Goal: Transaction & Acquisition: Purchase product/service

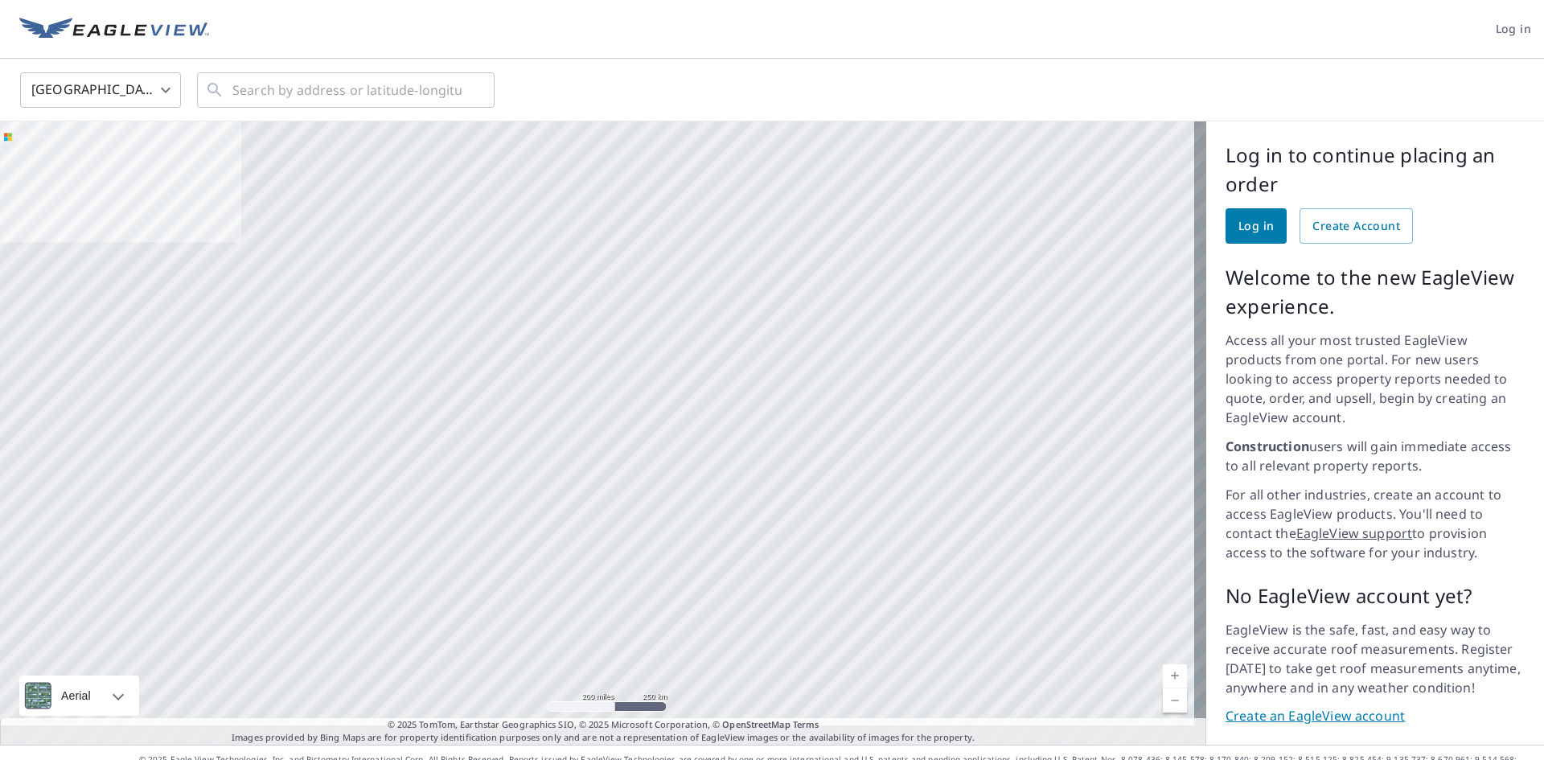
click at [1226, 214] on link "Log in" at bounding box center [1256, 225] width 61 height 35
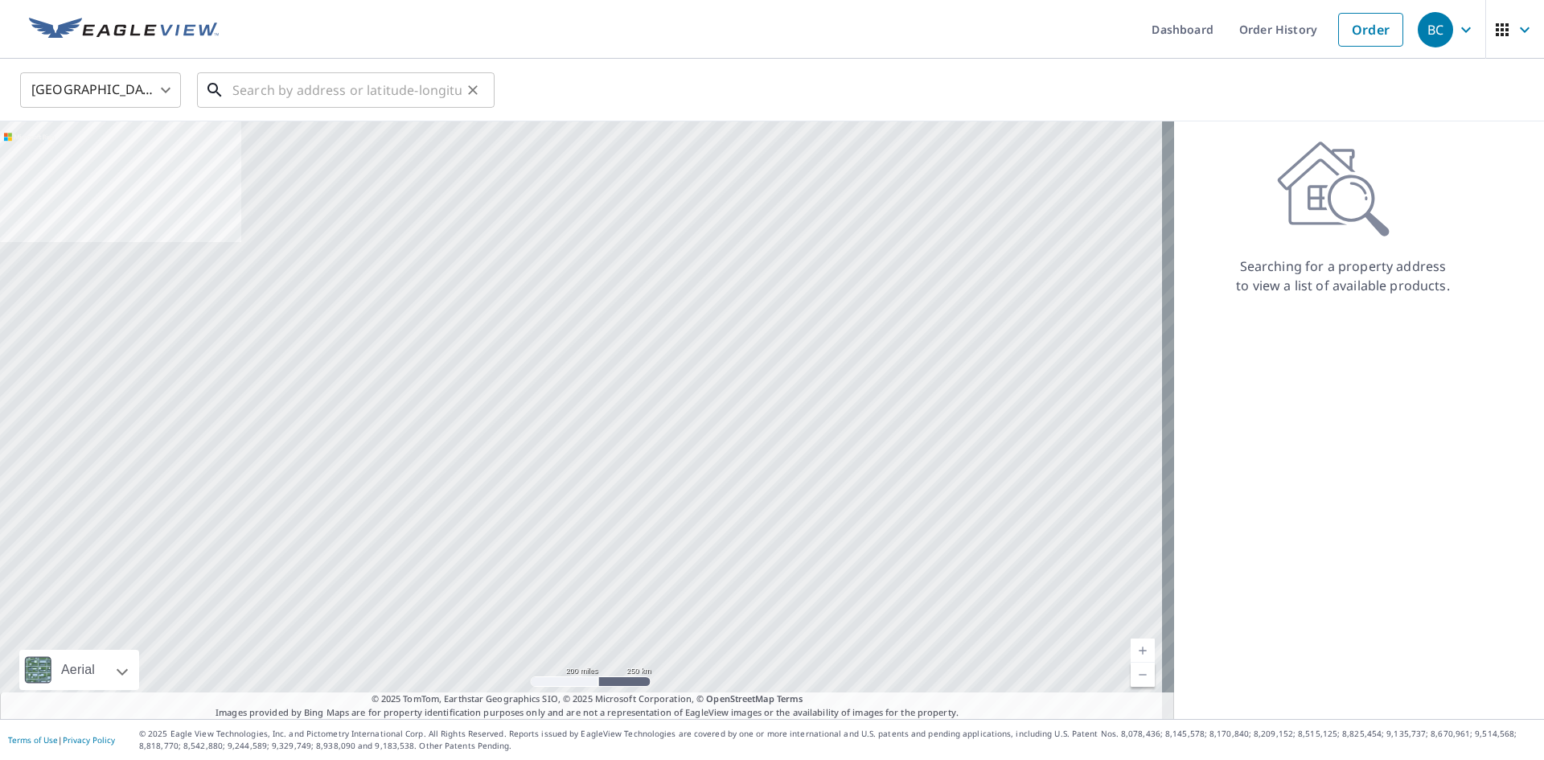
click at [388, 84] on input "text" at bounding box center [346, 90] width 229 height 45
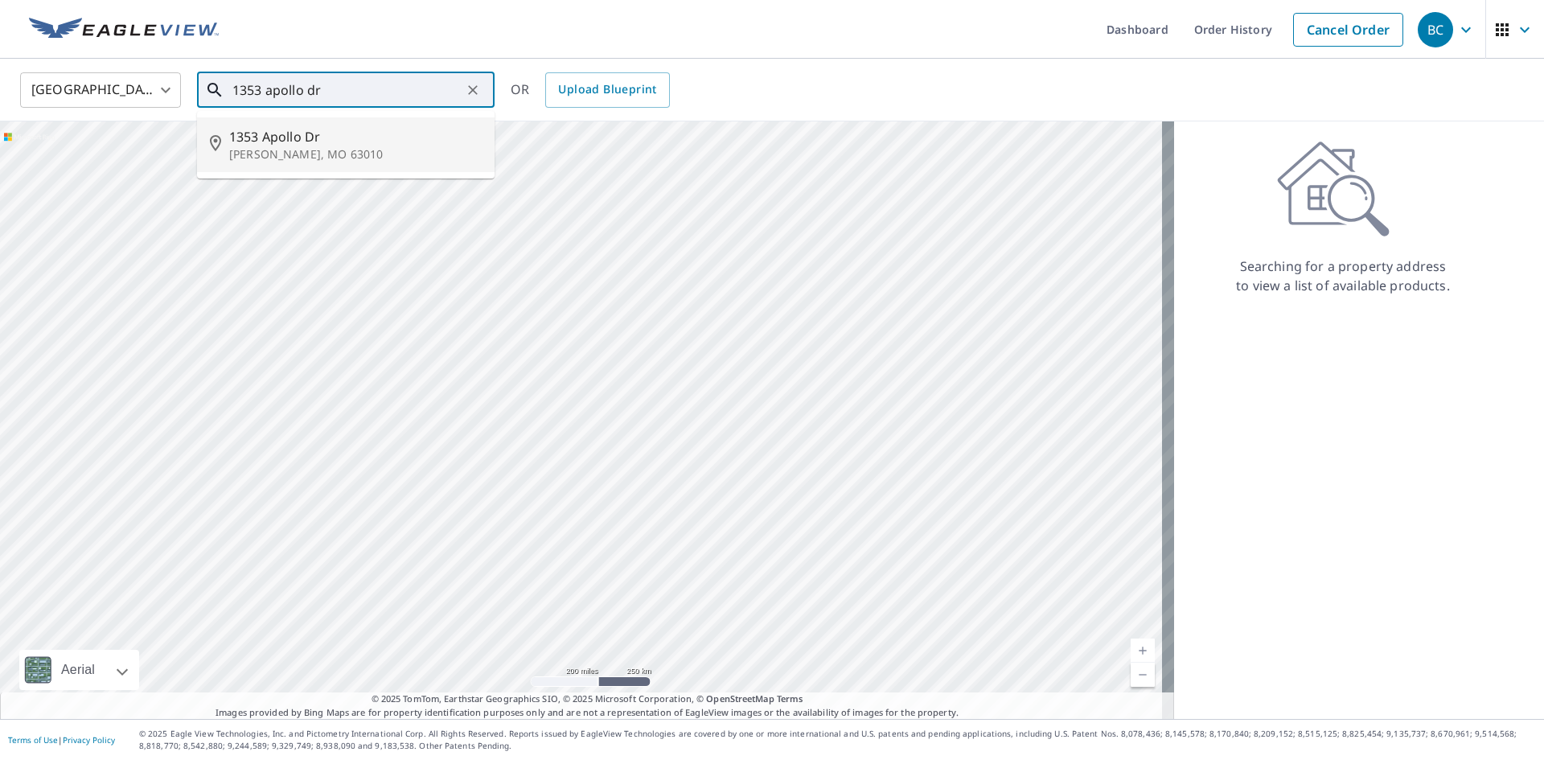
click at [410, 149] on p "Arnold, MO 63010" at bounding box center [355, 154] width 253 height 16
type input "1353 Apollo Dr Arnold, MO 63010"
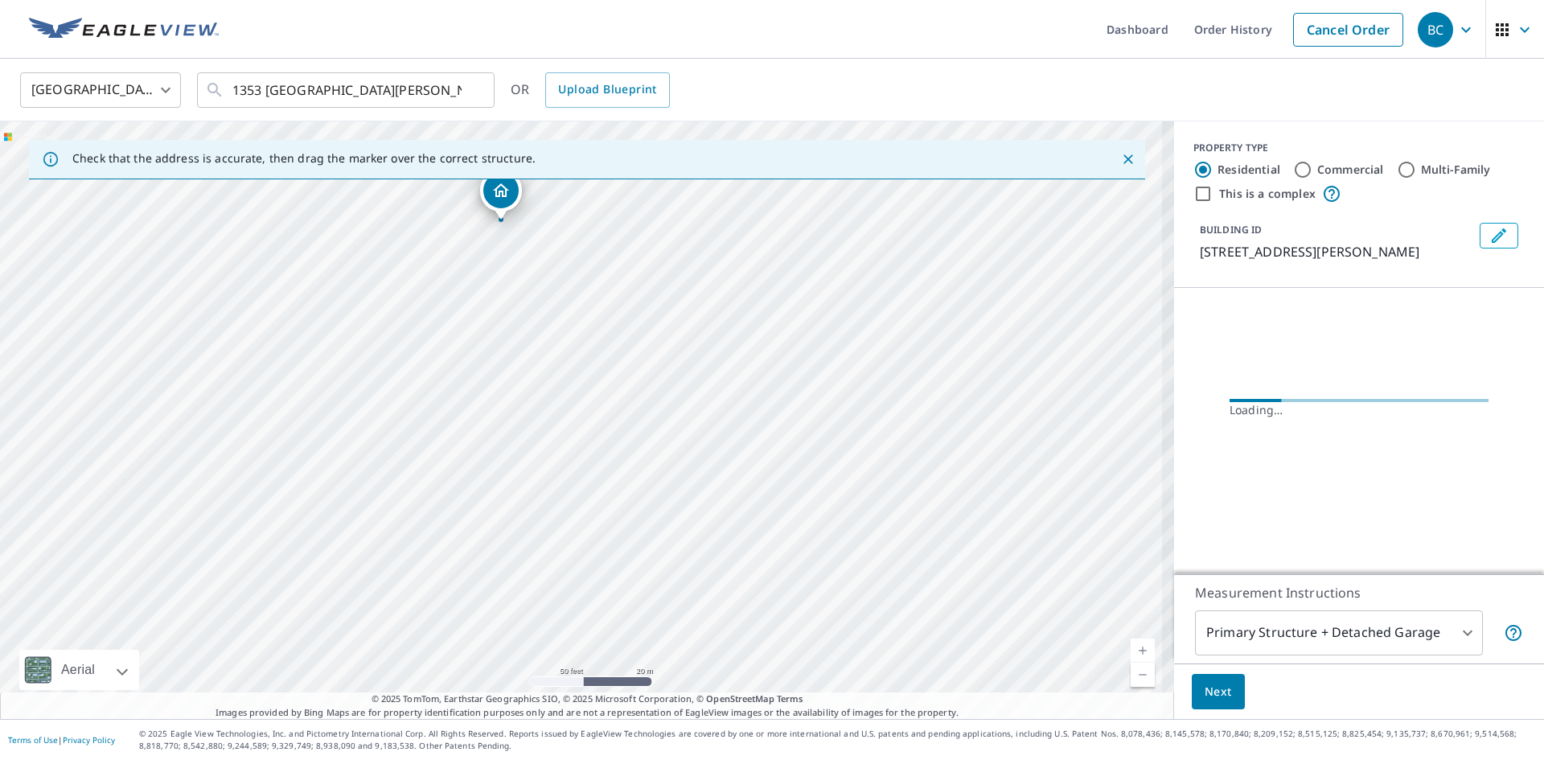
drag, startPoint x: 559, startPoint y: 357, endPoint x: 687, endPoint y: 495, distance: 187.8
click at [687, 495] on div "1353 Apollo Dr Arnold, MO 63010" at bounding box center [587, 420] width 1174 height 598
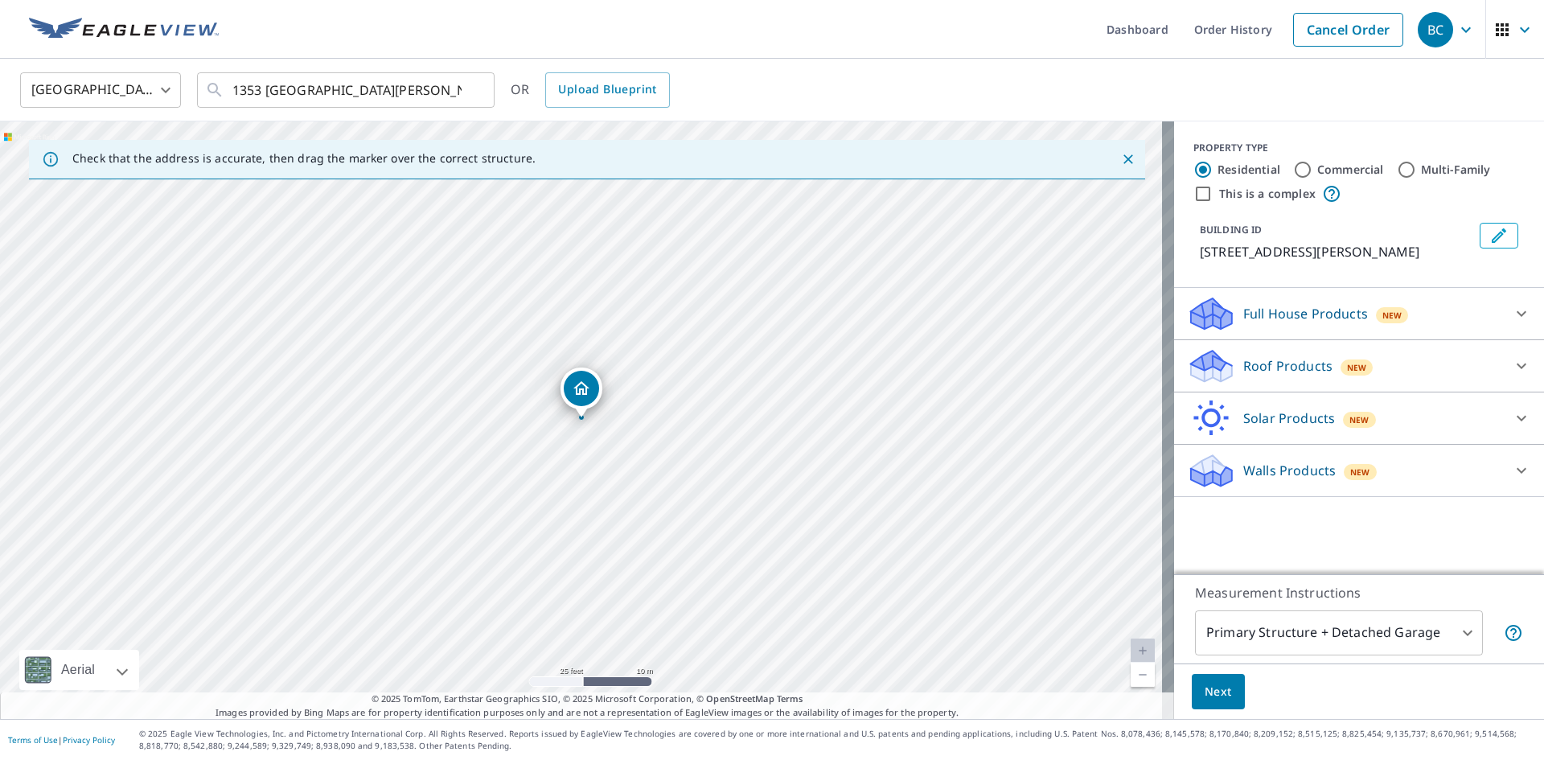
drag, startPoint x: 687, startPoint y: 376, endPoint x: 578, endPoint y: 406, distance: 112.8
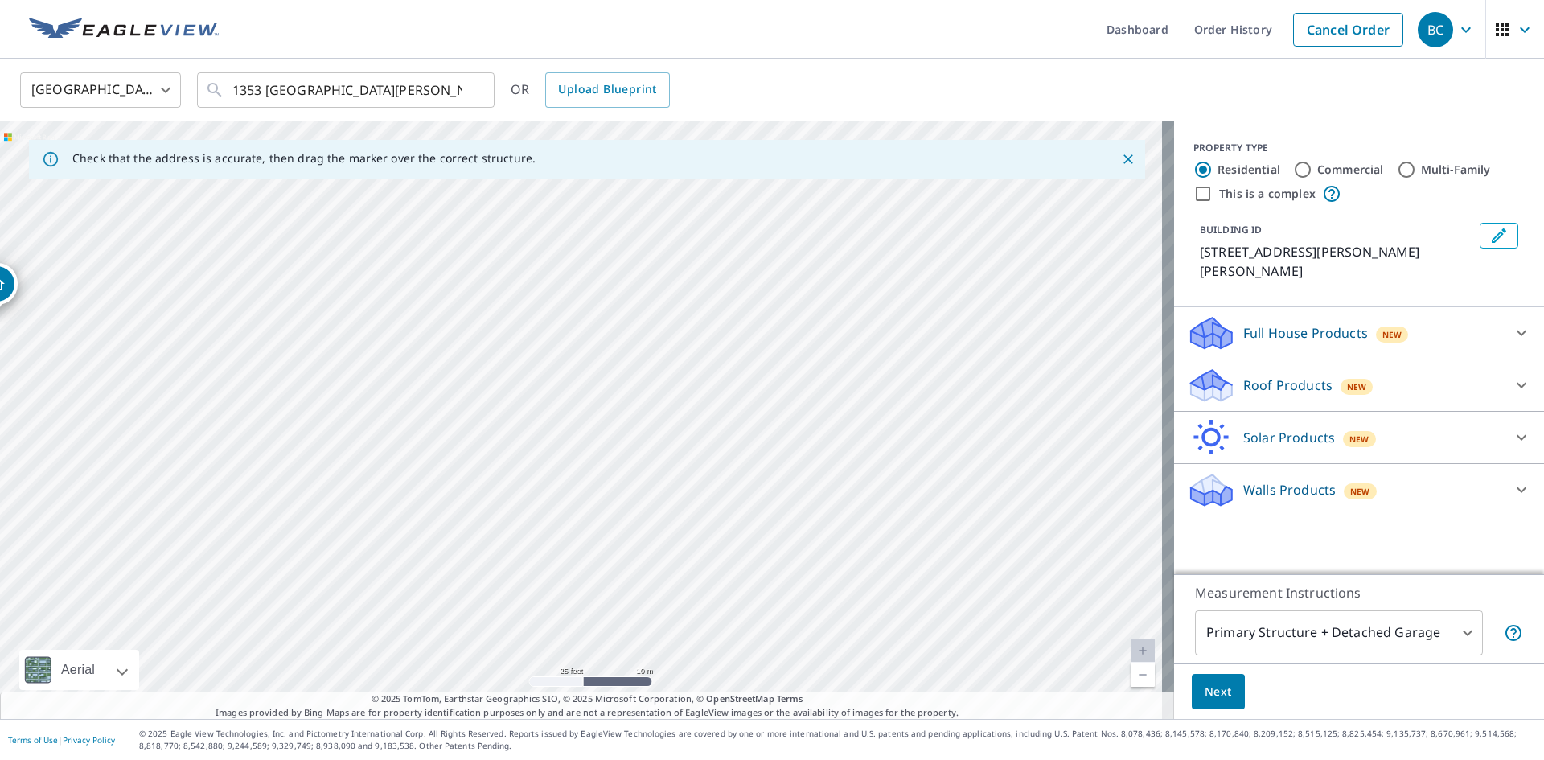
drag, startPoint x: 585, startPoint y: 417, endPoint x: 0, endPoint y: 315, distance: 593.4
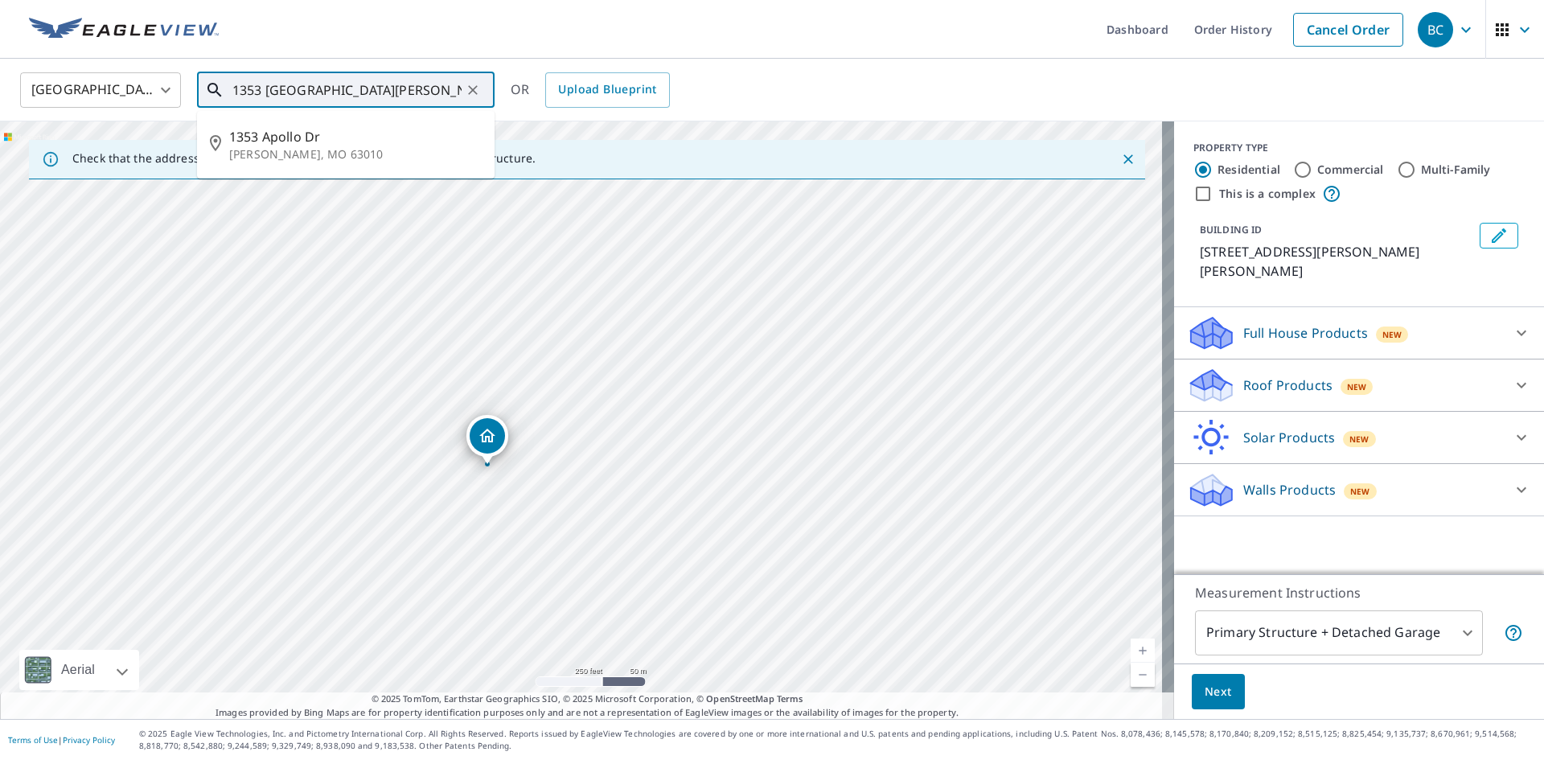
click at [413, 97] on input "1353 Apollo Dr Arnold, MO 63010" at bounding box center [346, 90] width 229 height 45
click at [334, 149] on p "Arnold, MO 63010" at bounding box center [355, 154] width 253 height 16
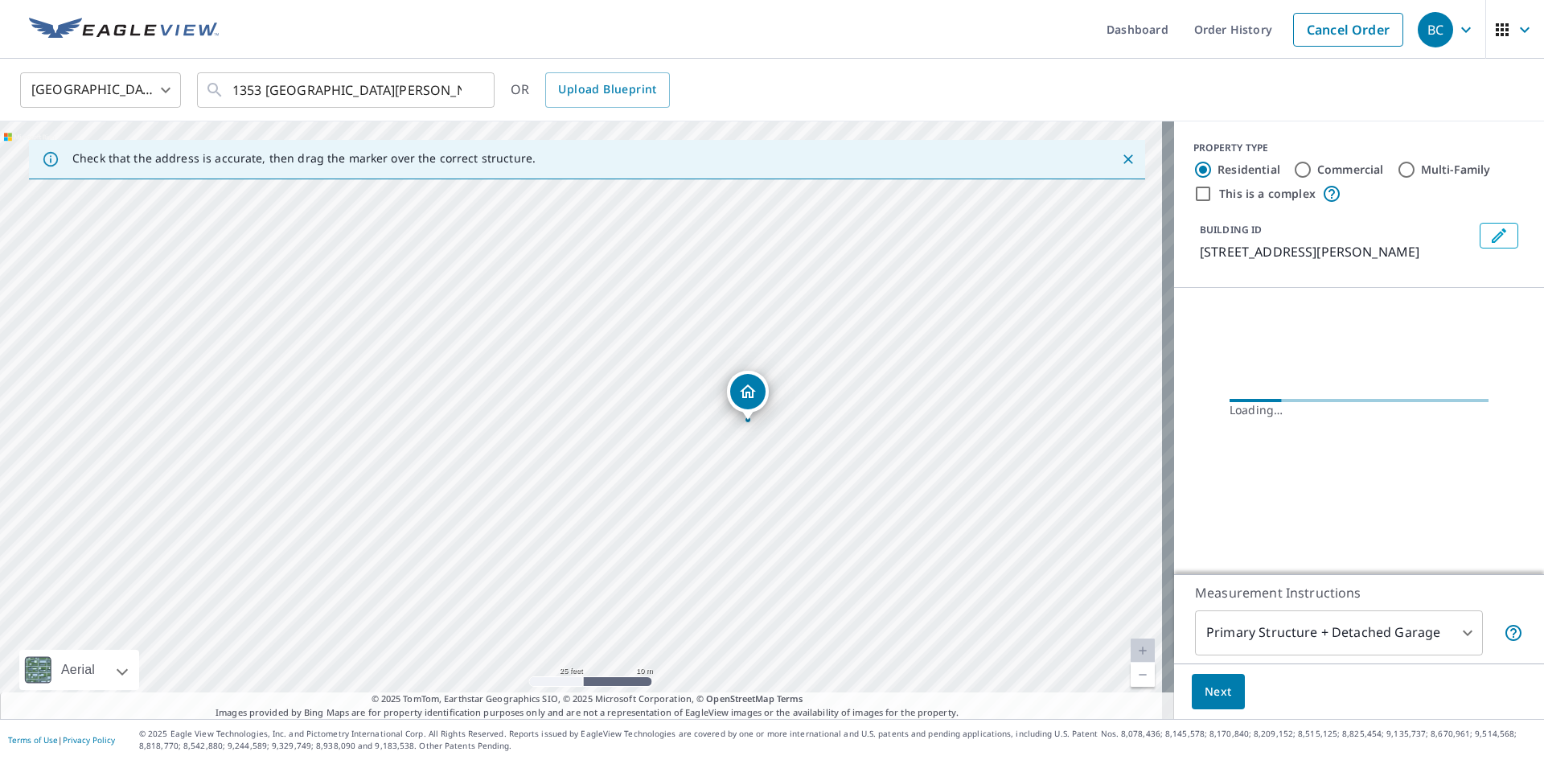
drag, startPoint x: 662, startPoint y: 521, endPoint x: 594, endPoint y: 479, distance: 79.9
click at [594, 479] on div "1353 Apollo Dr Arnold, MO 63010" at bounding box center [587, 420] width 1174 height 598
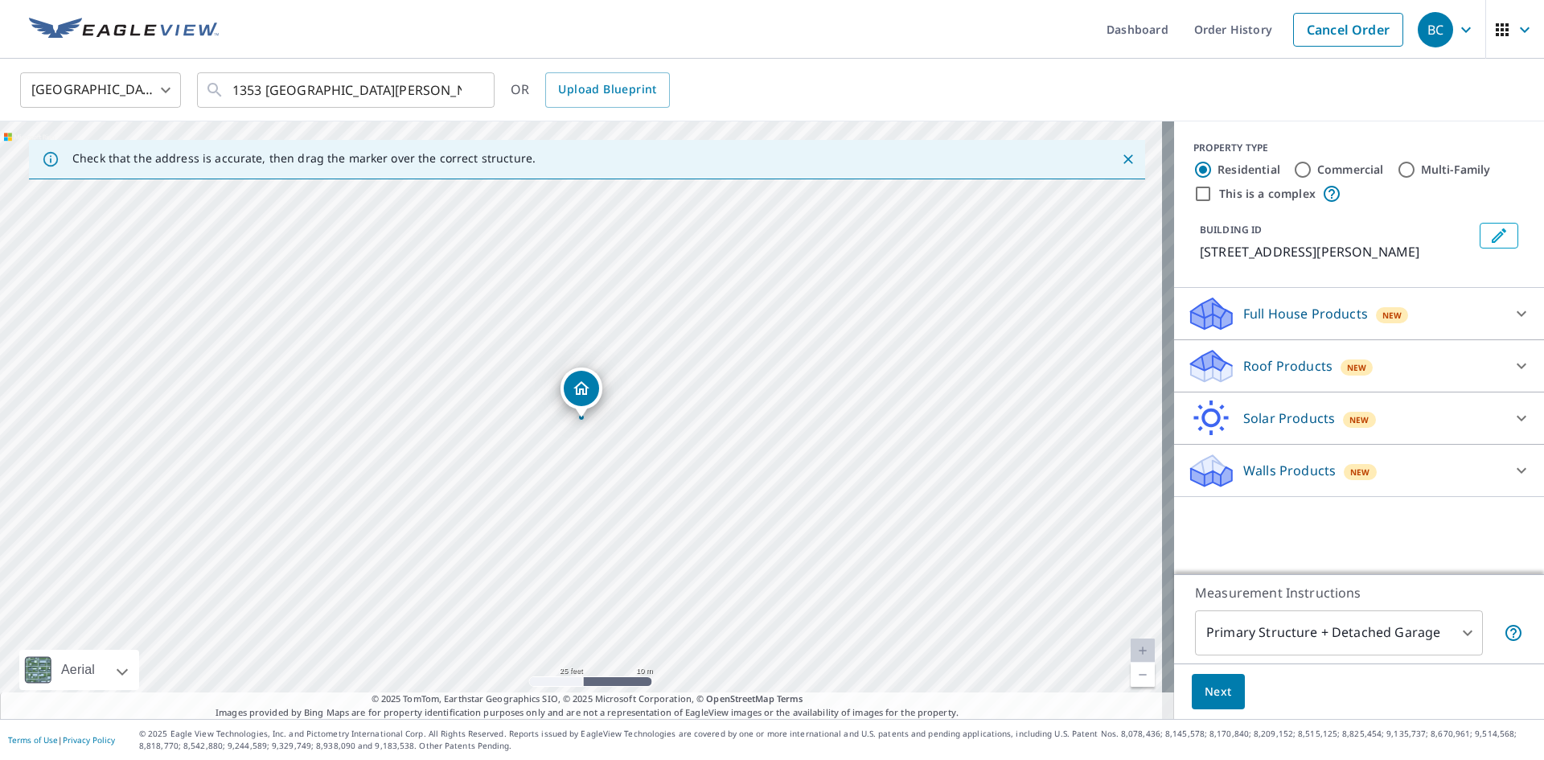
click at [1357, 383] on div "Roof Products New" at bounding box center [1344, 366] width 315 height 38
click at [1246, 417] on div "Premium" at bounding box center [1359, 407] width 344 height 46
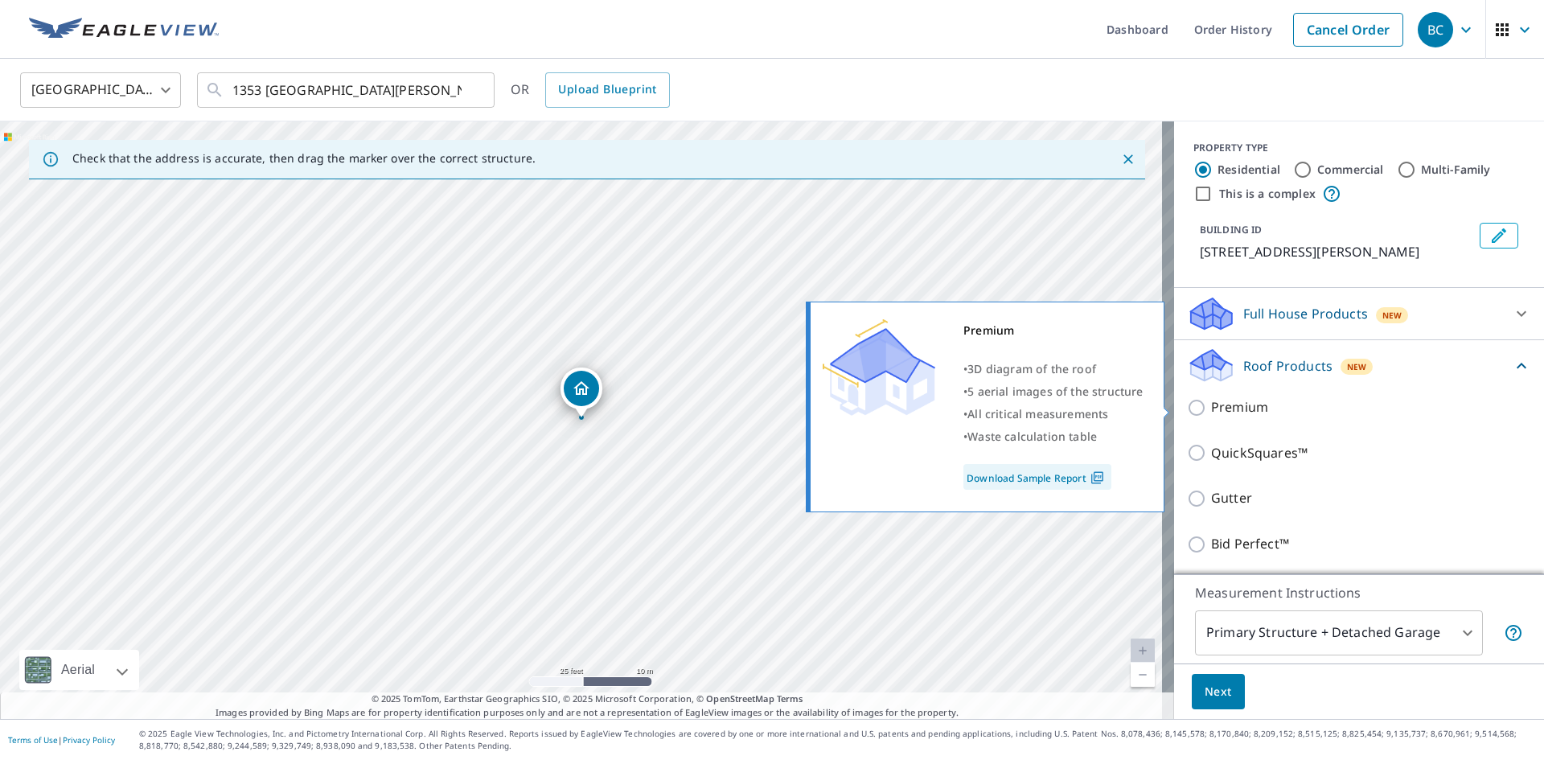
click at [1243, 412] on p "Premium" at bounding box center [1239, 407] width 57 height 20
click at [1211, 412] on input "Premium" at bounding box center [1199, 407] width 24 height 19
checkbox input "true"
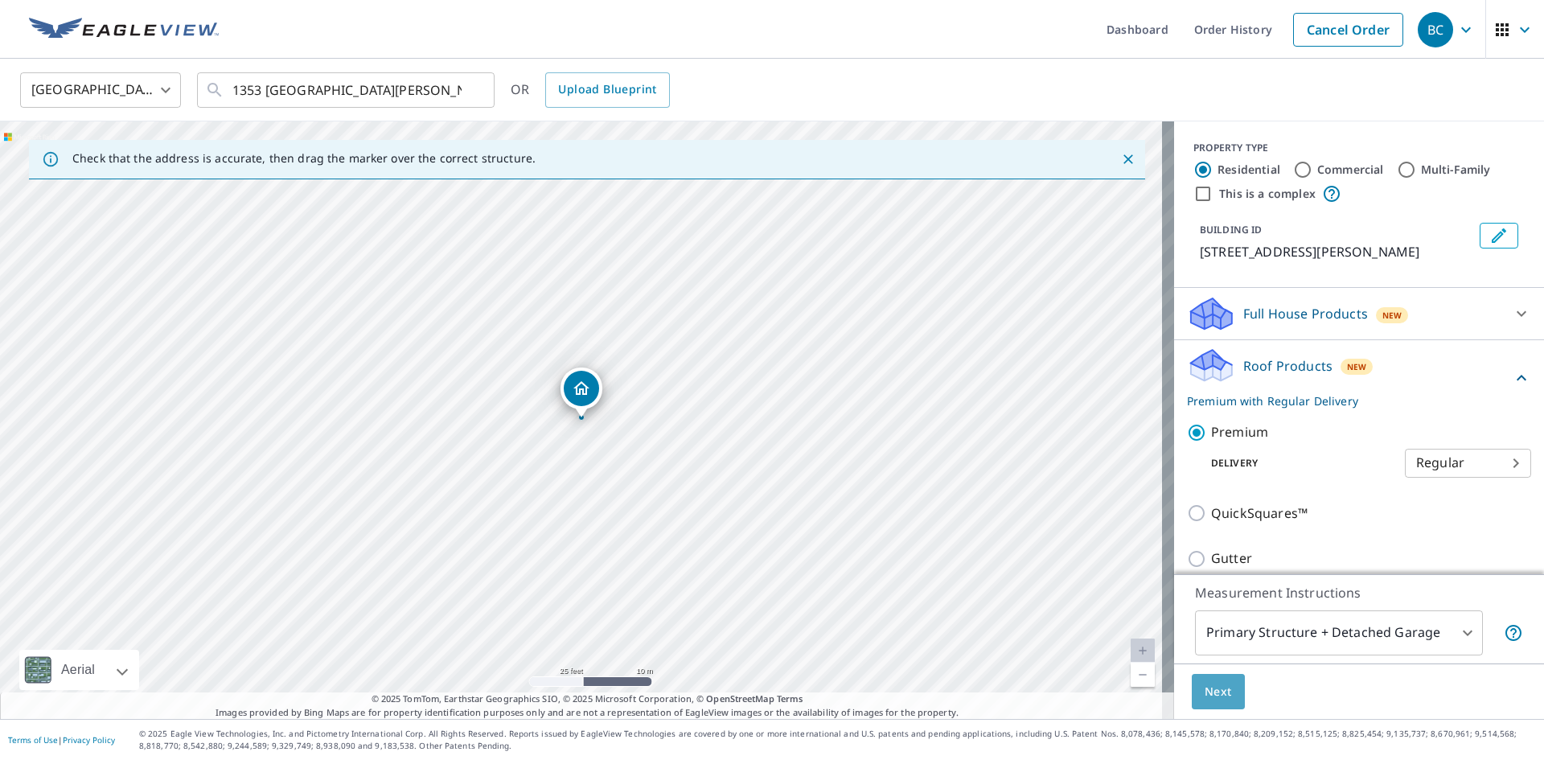
click at [1210, 693] on span "Next" at bounding box center [1218, 692] width 27 height 20
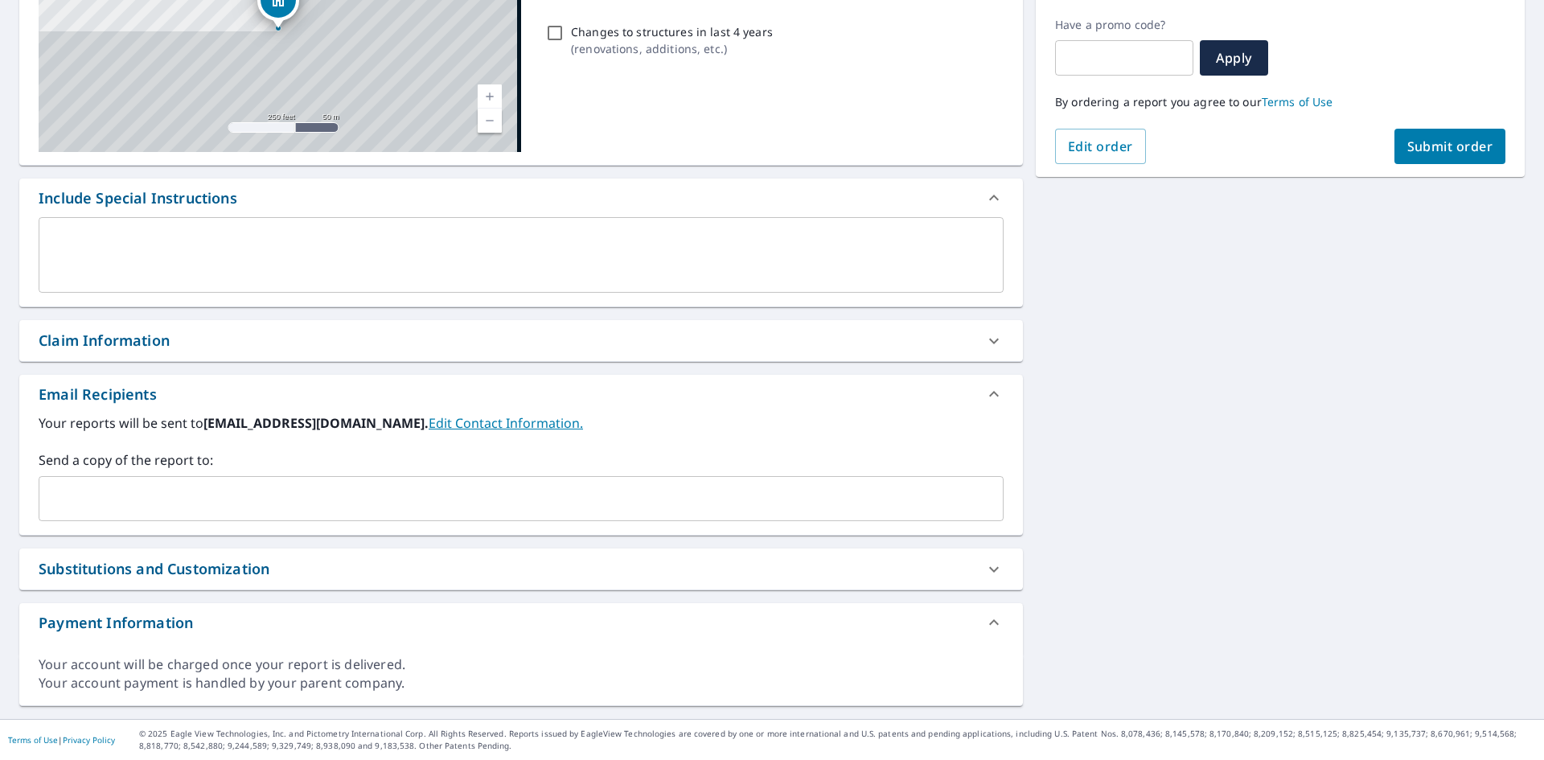
scroll to position [264, 0]
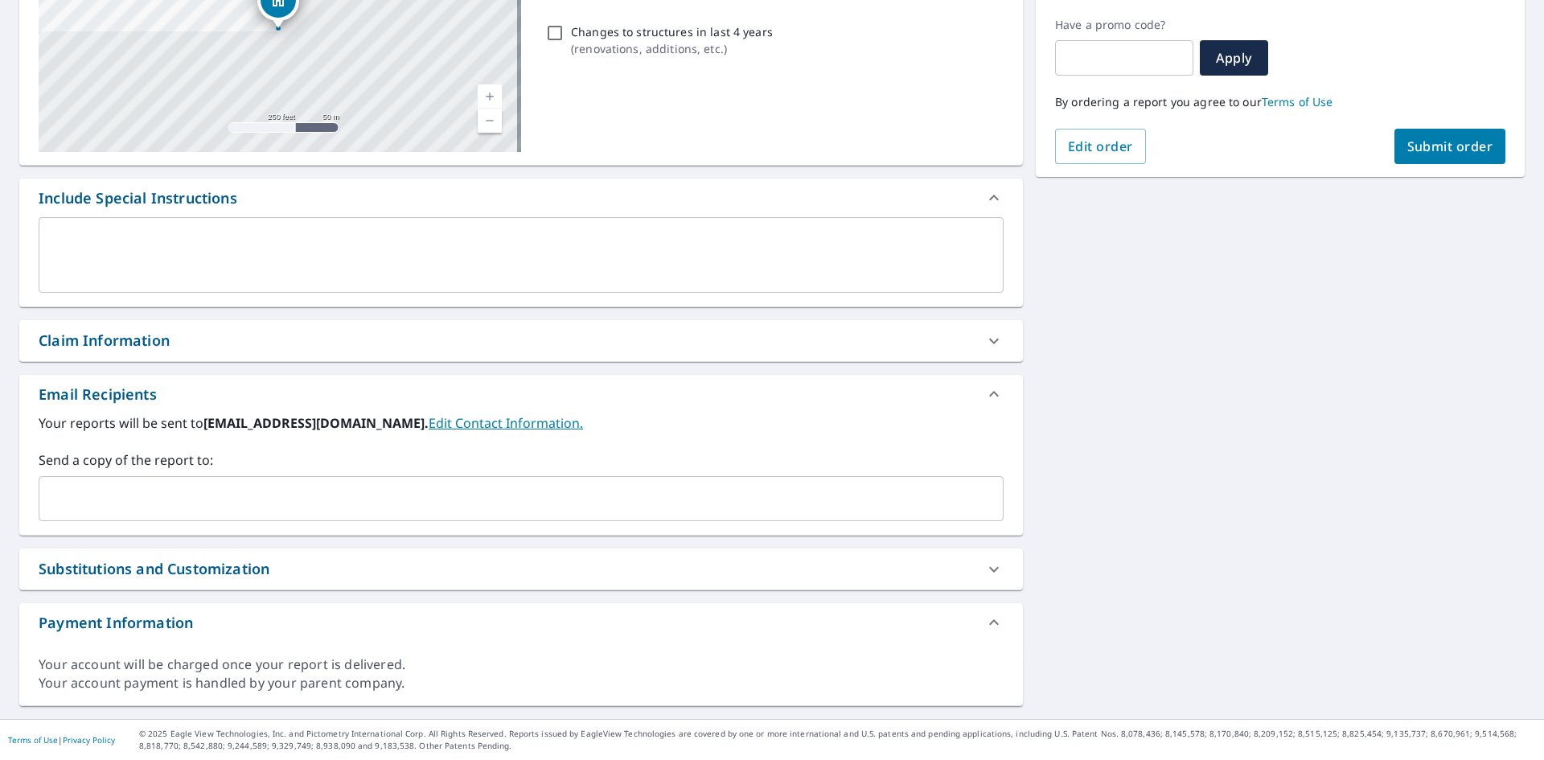
click at [307, 511] on input "text" at bounding box center [509, 498] width 926 height 31
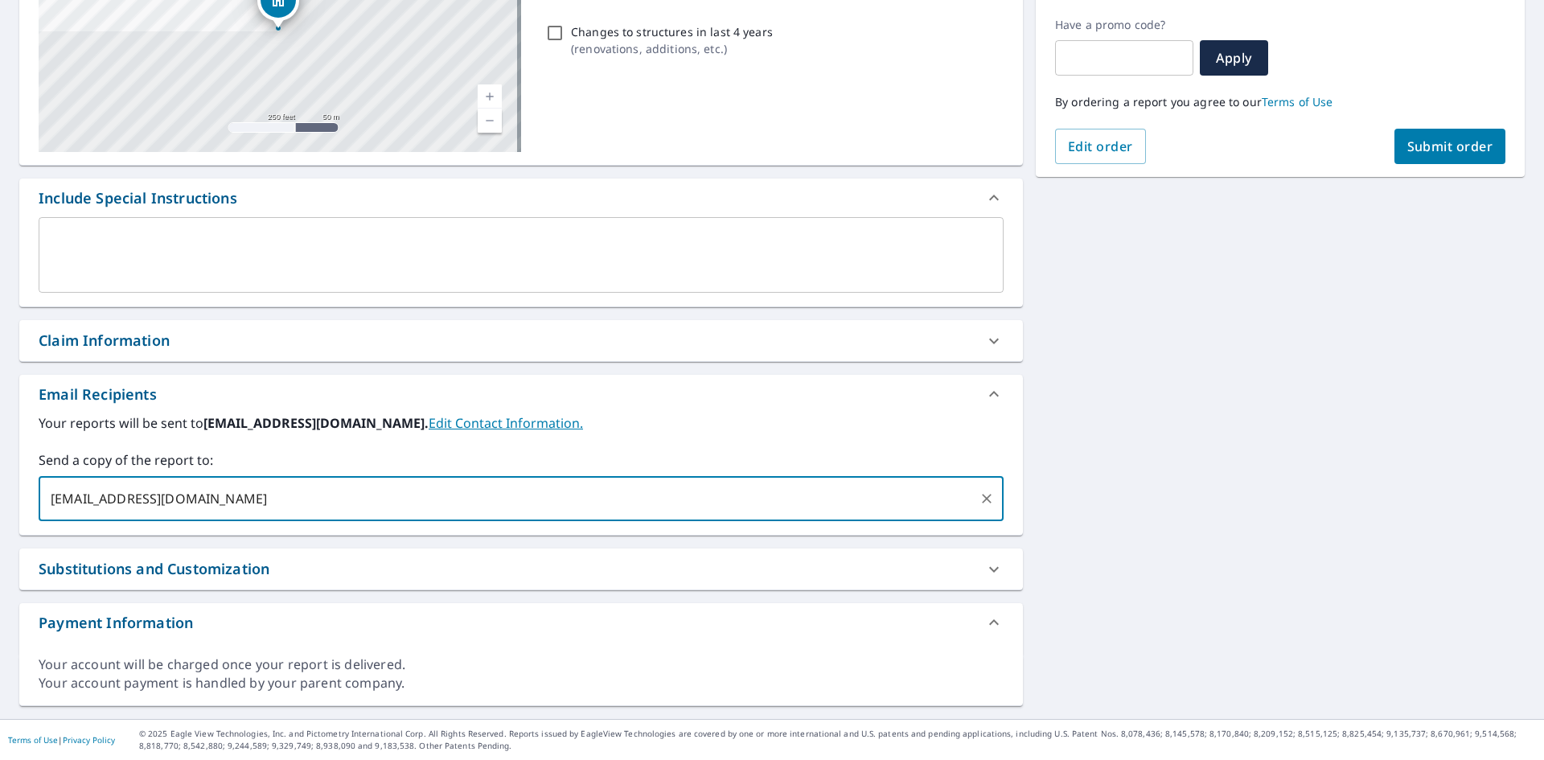
type input "jamesdveller@gmail.com"
click at [1227, 470] on div "1353 Apollo Dr Arnold, MO 63010 Aerial Road A standard road map Aerial A detail…" at bounding box center [772, 302] width 1544 height 834
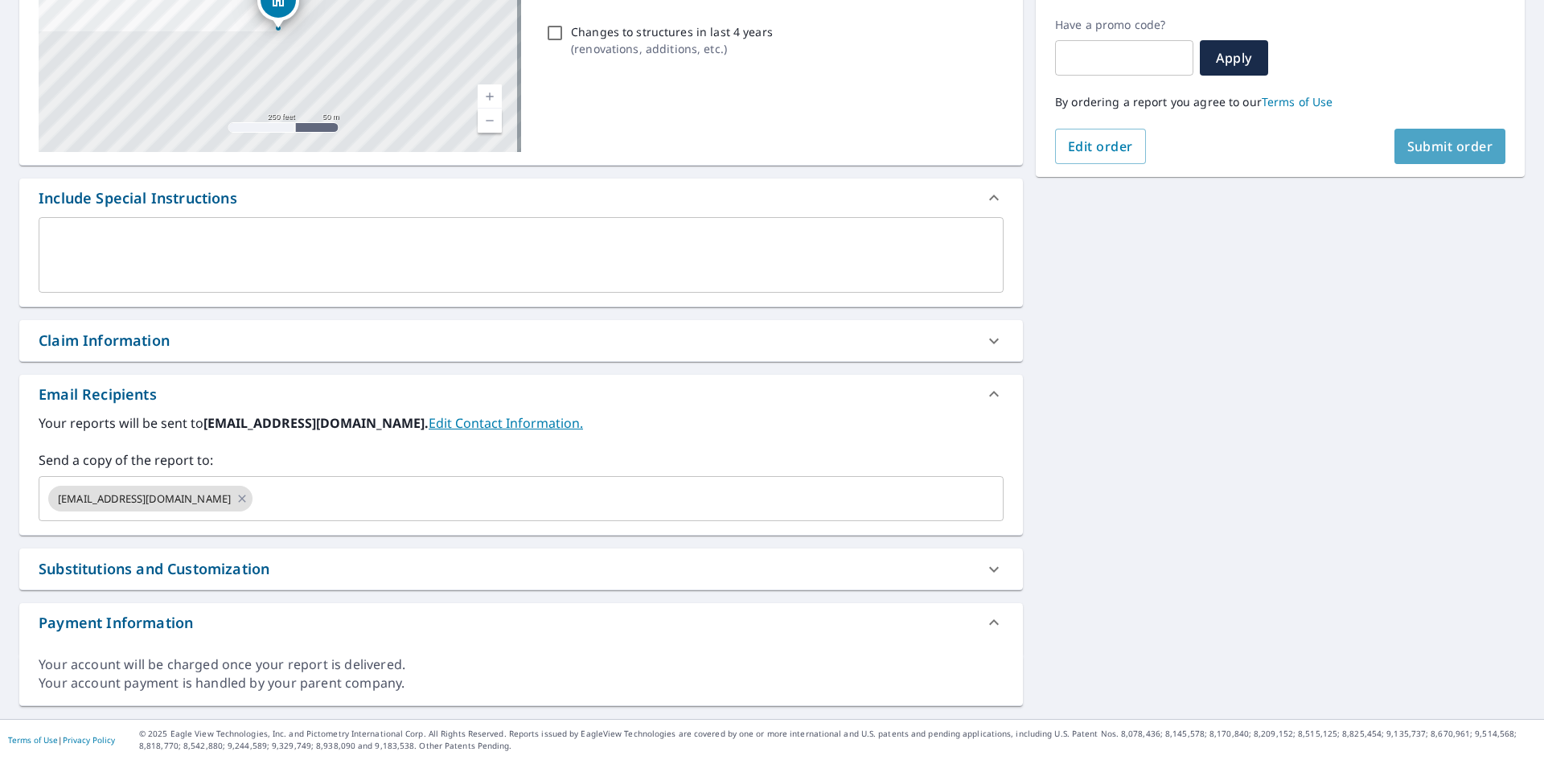
click at [1407, 140] on span "Submit order" at bounding box center [1450, 147] width 86 height 18
checkbox input "true"
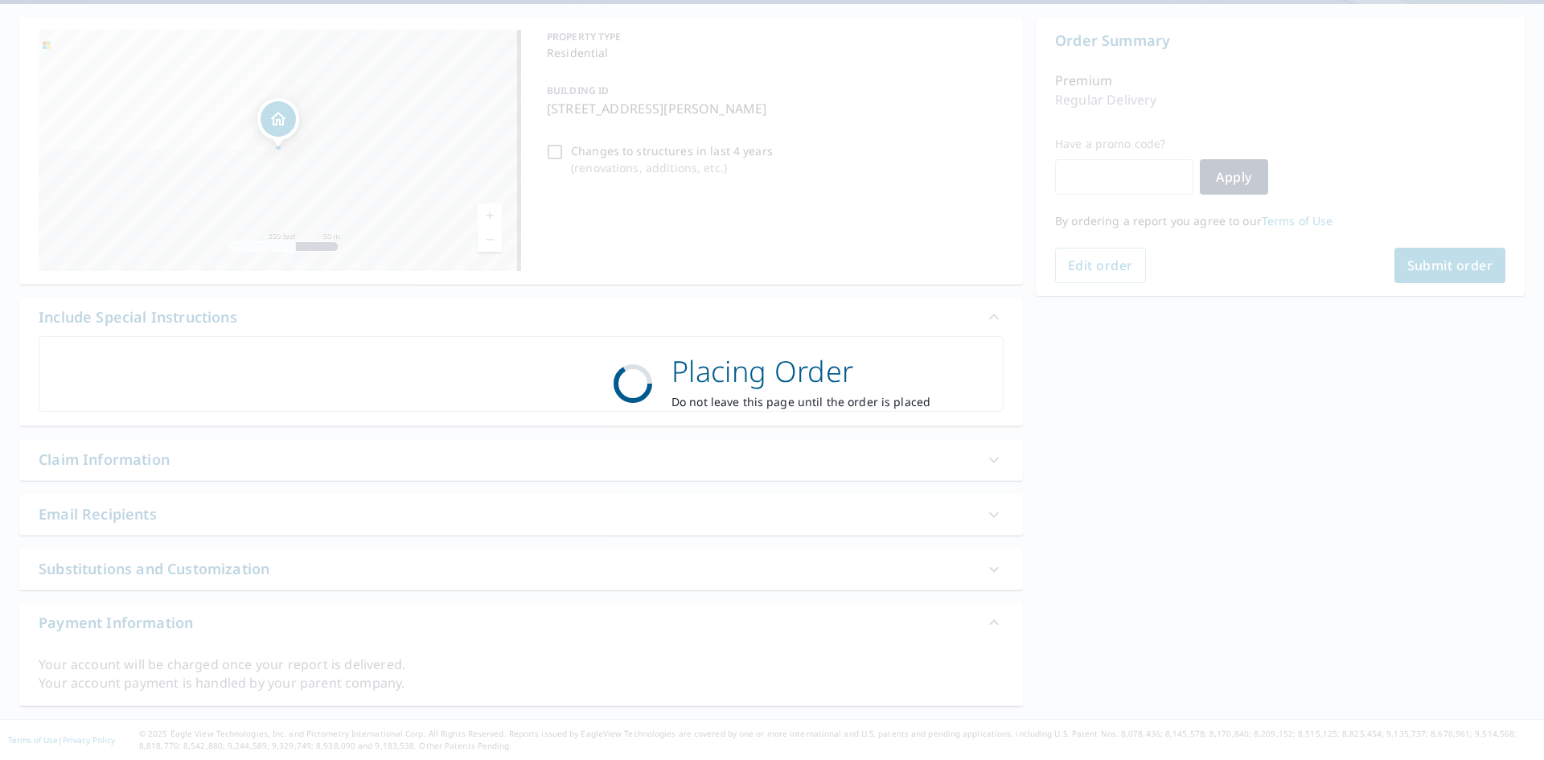
scroll to position [145, 0]
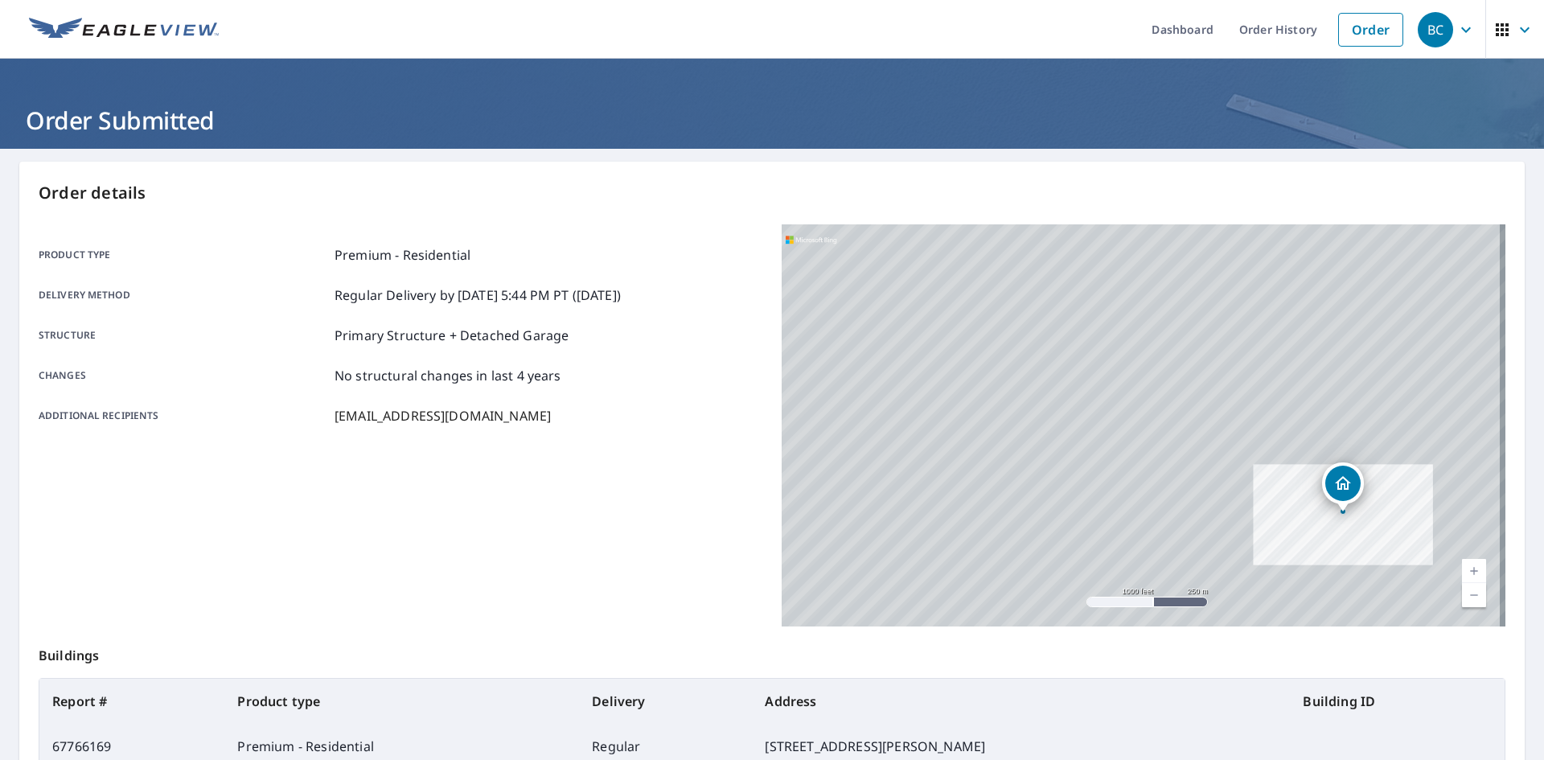
scroll to position [187, 0]
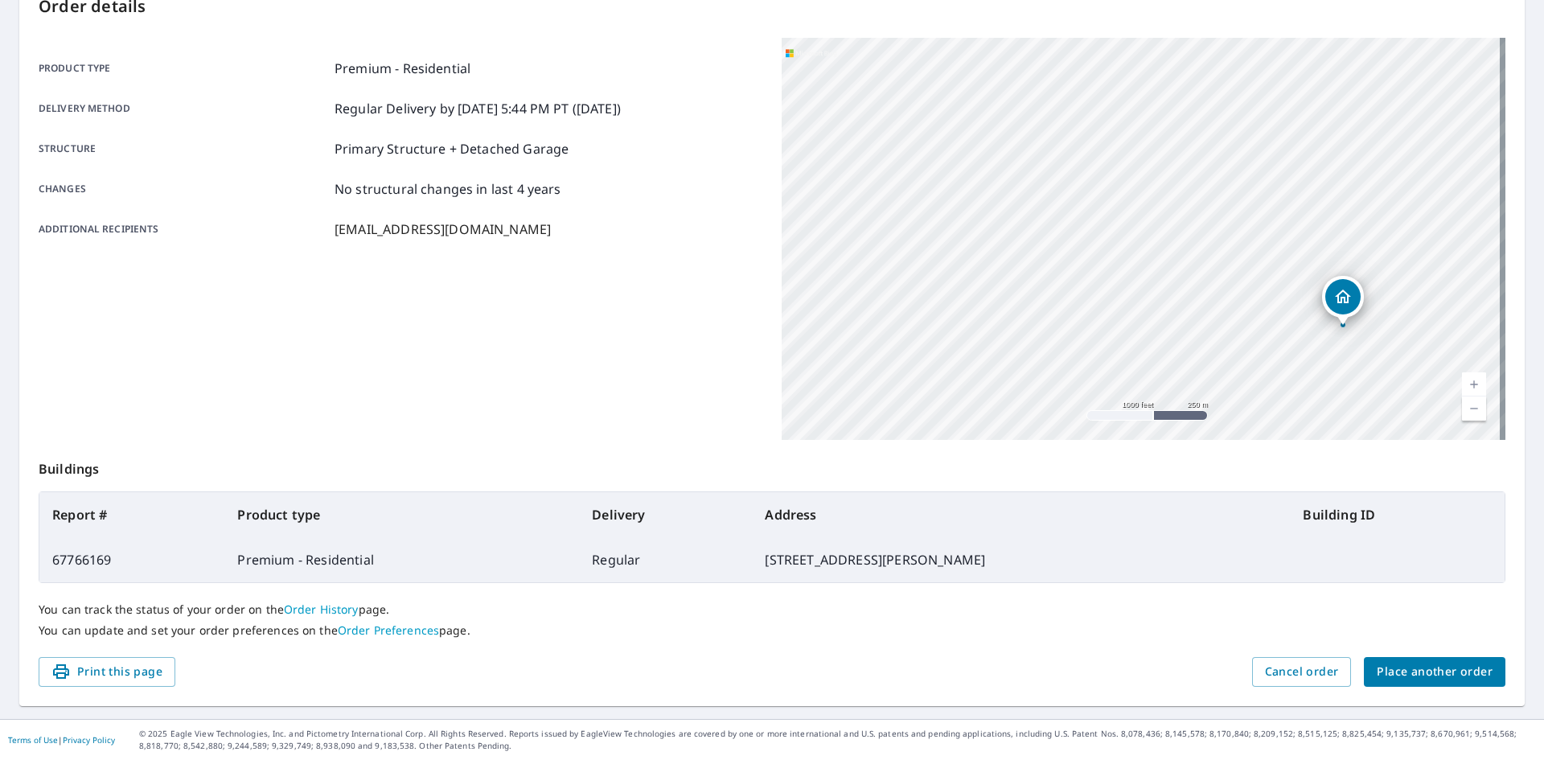
click at [1425, 663] on span "Place another order" at bounding box center [1435, 672] width 116 height 20
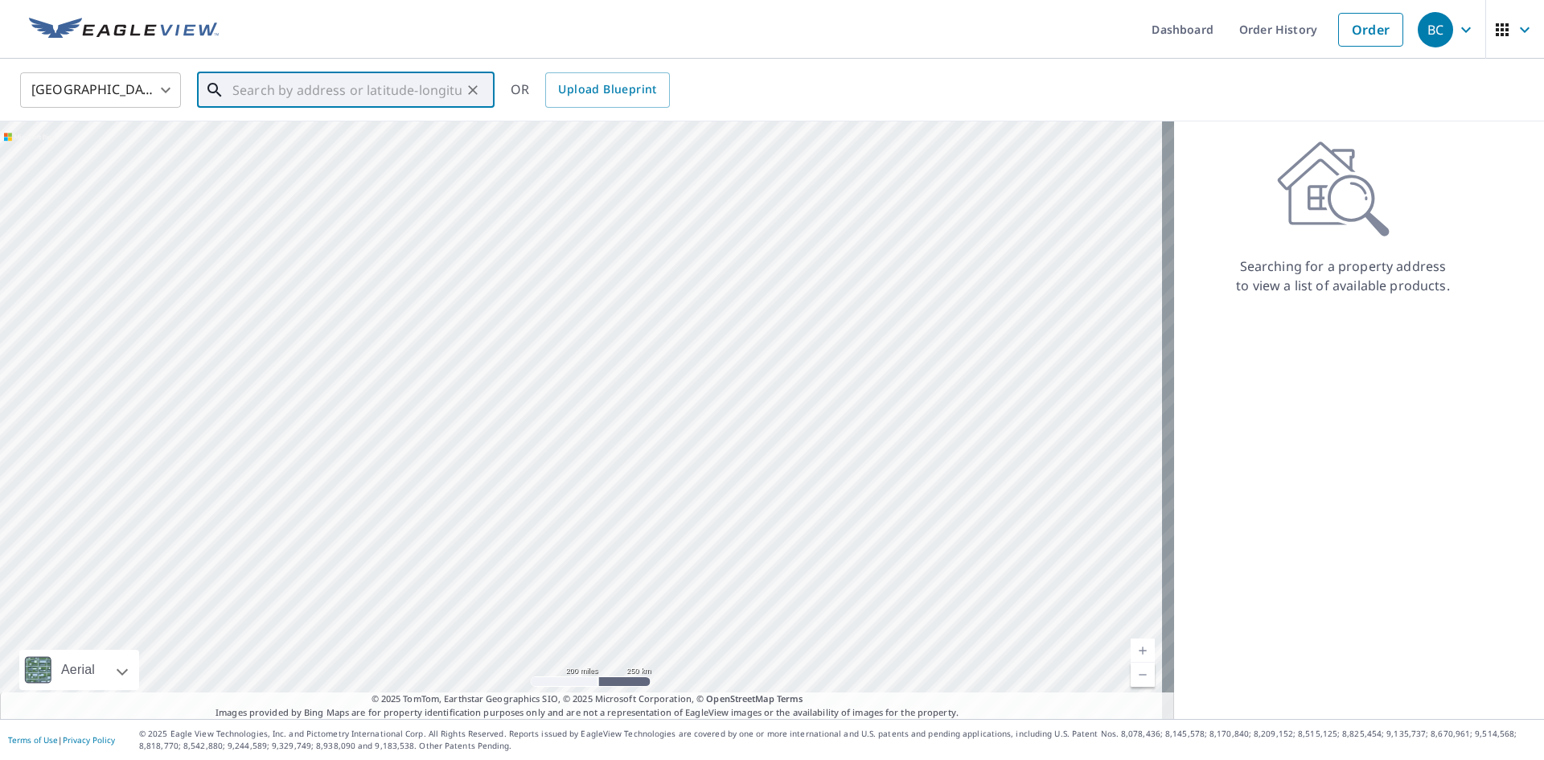
click at [388, 82] on input "text" at bounding box center [346, 90] width 229 height 45
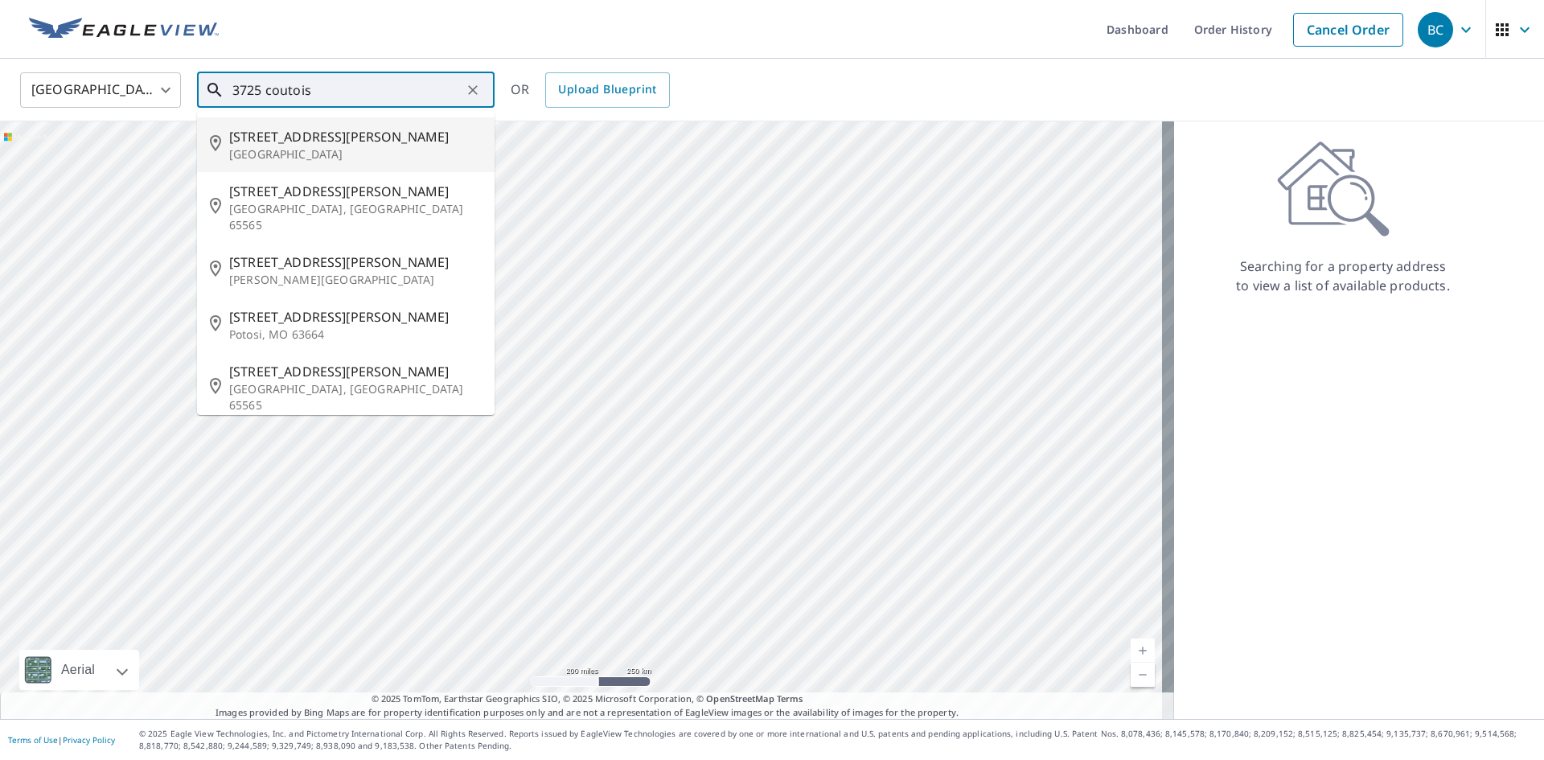
click at [351, 141] on span "3725 Courtois St" at bounding box center [355, 136] width 253 height 19
type input "3725 Courtois St St Louis, MO 63123"
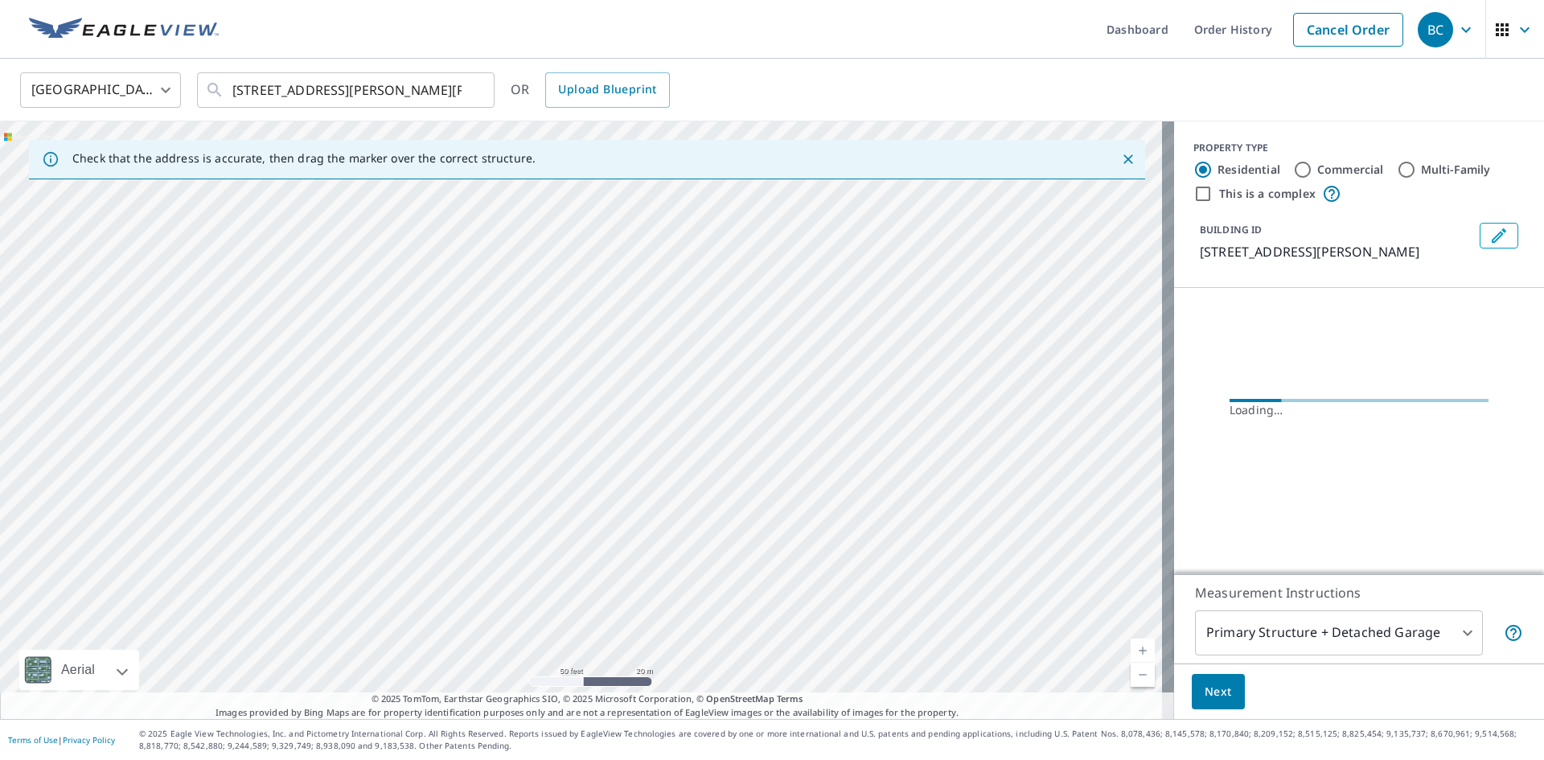
drag, startPoint x: 362, startPoint y: 407, endPoint x: 1161, endPoint y: 441, distance: 800.1
click at [1160, 441] on div "3725 Courtois St Saint Louis, MO 63123" at bounding box center [587, 420] width 1174 height 598
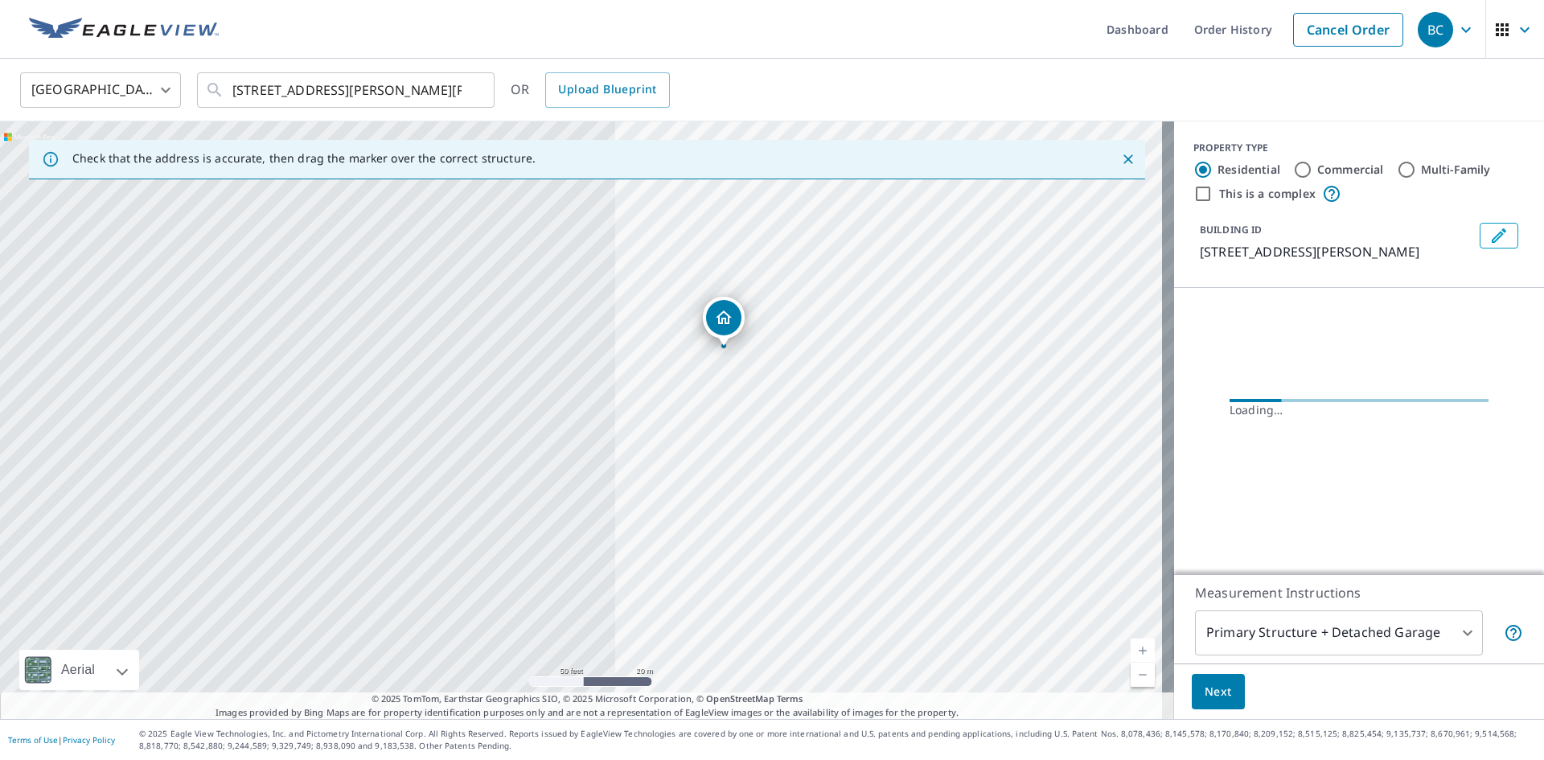
drag, startPoint x: 919, startPoint y: 380, endPoint x: 1099, endPoint y: 387, distance: 179.5
click at [1099, 387] on div "3725 Courtois St Saint Louis, MO 63123" at bounding box center [587, 420] width 1174 height 598
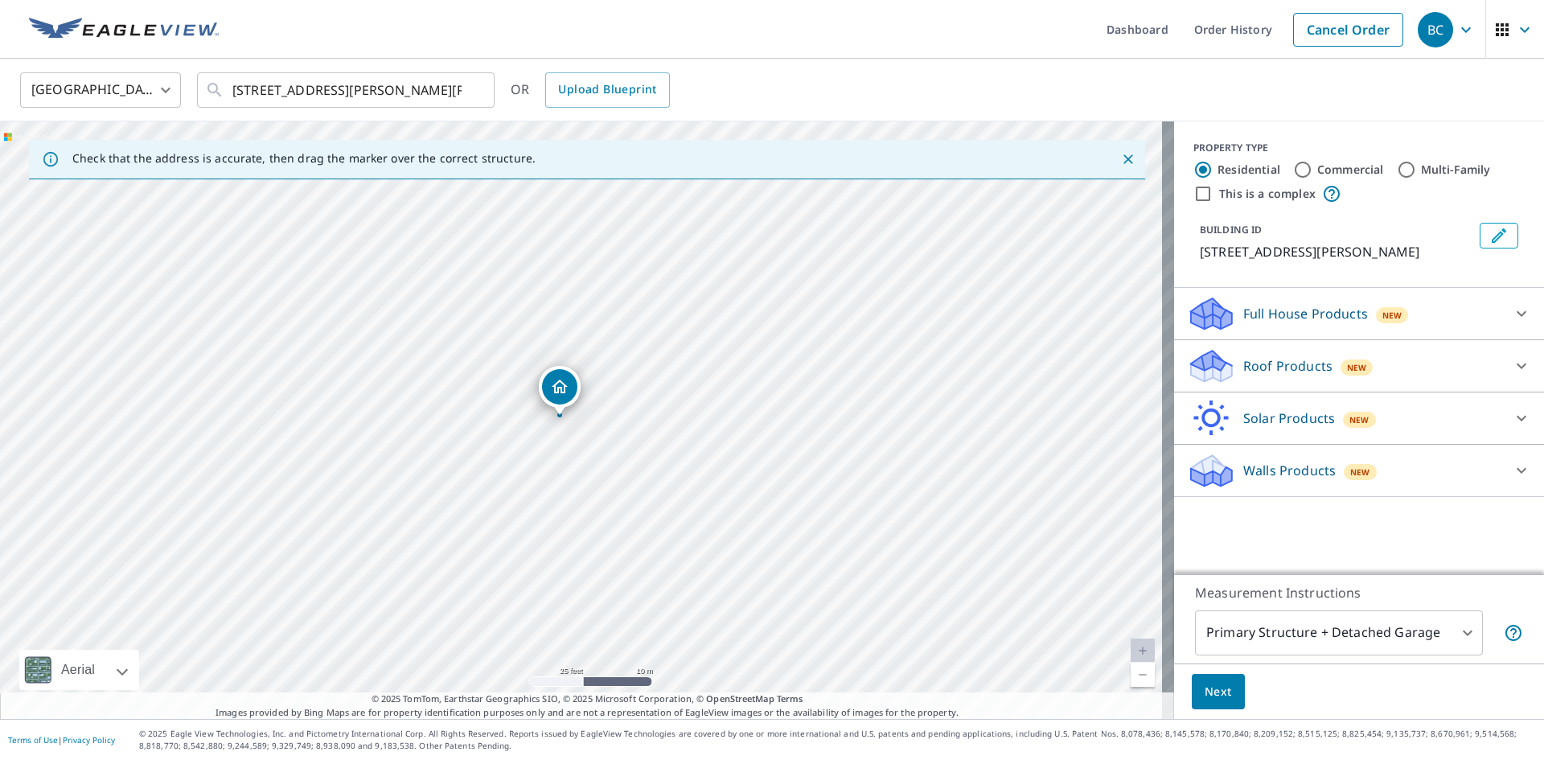
drag, startPoint x: 582, startPoint y: 419, endPoint x: 561, endPoint y: 417, distance: 21.8
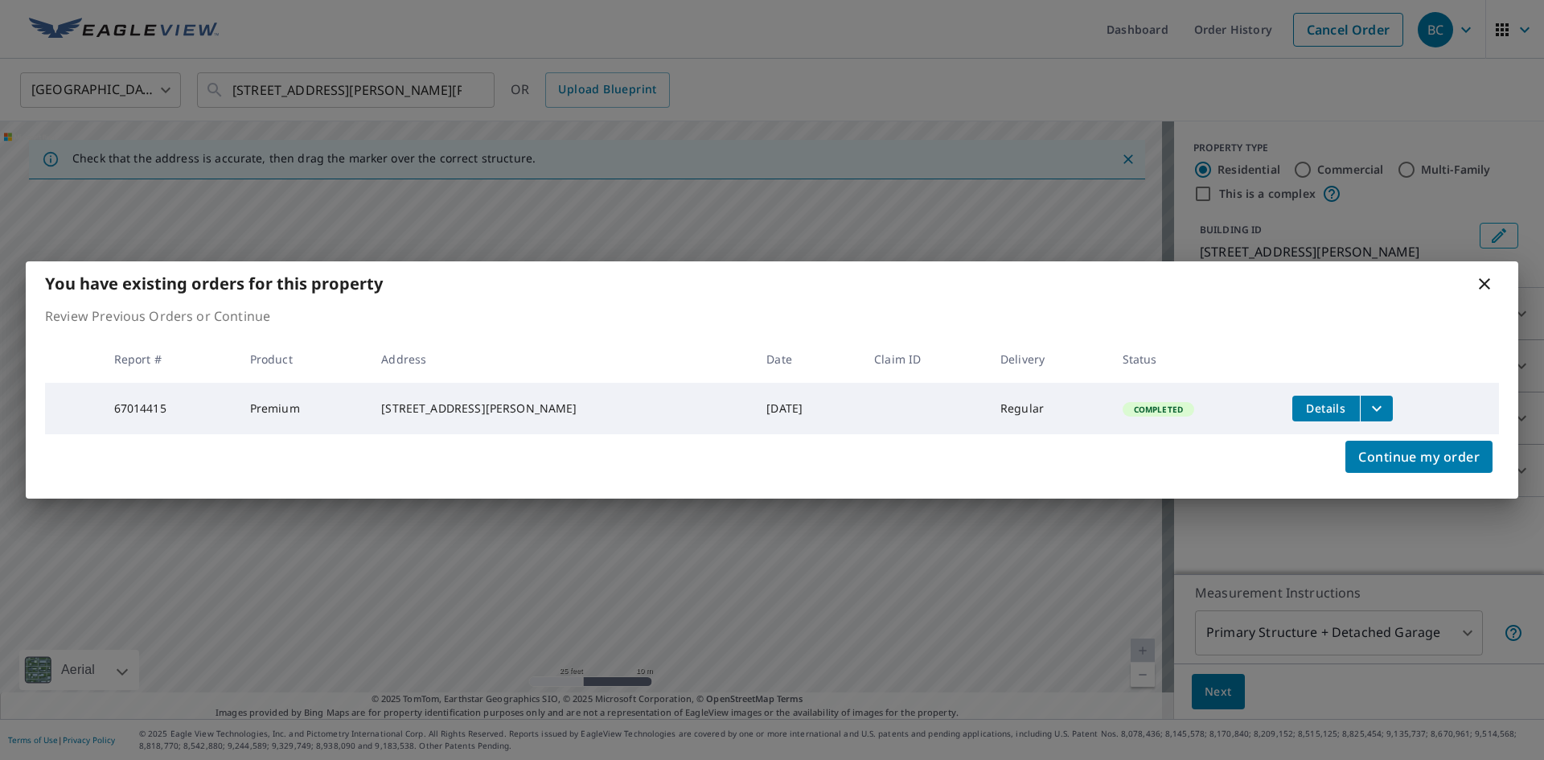
click at [1359, 384] on td "Details" at bounding box center [1390, 408] width 220 height 51
click at [1368, 401] on icon "filesDropdownBtn-67014415" at bounding box center [1376, 408] width 19 height 19
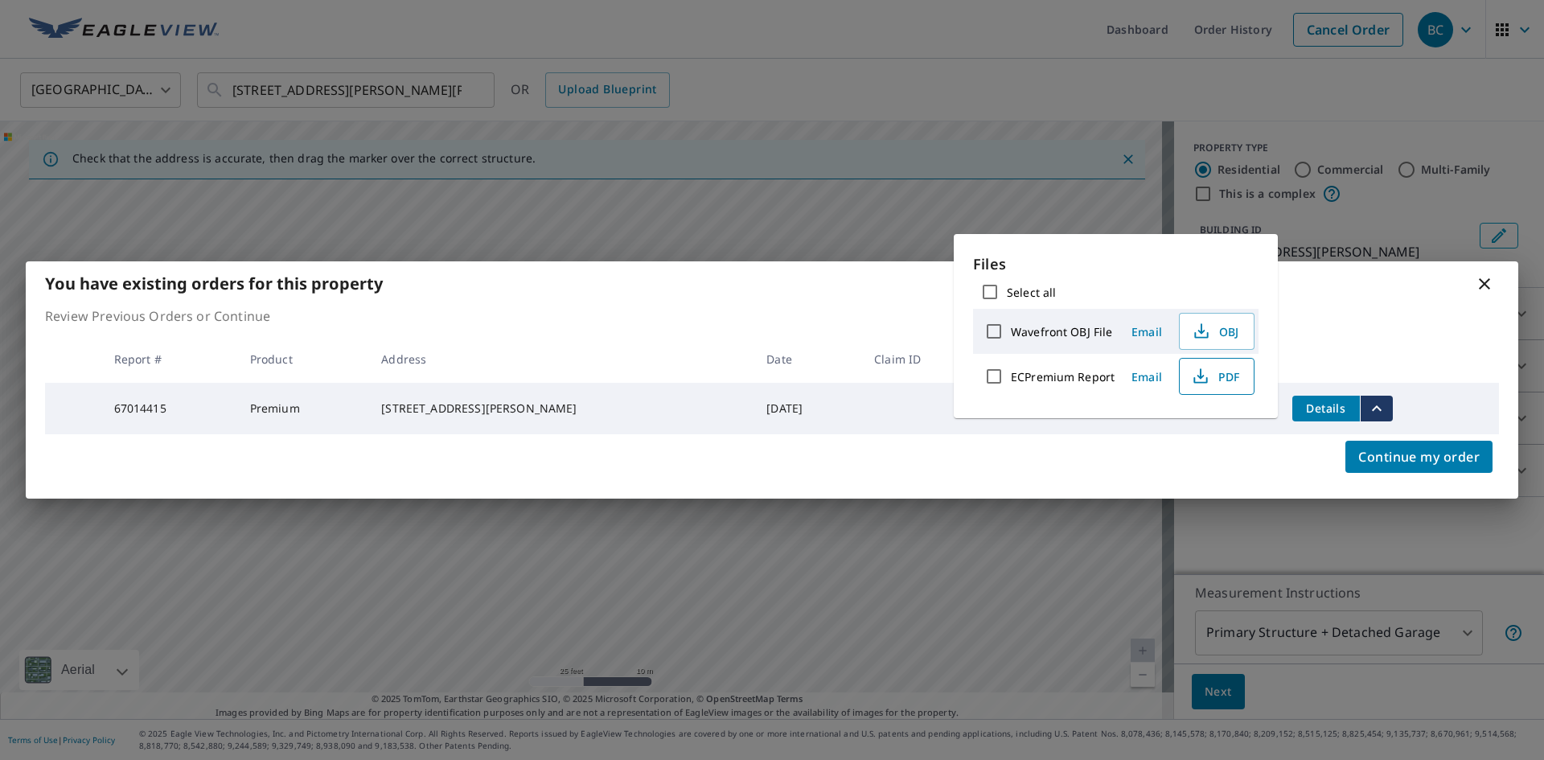
click at [1225, 376] on span "PDF" at bounding box center [1214, 376] width 51 height 19
click at [1357, 347] on th at bounding box center [1390, 358] width 220 height 47
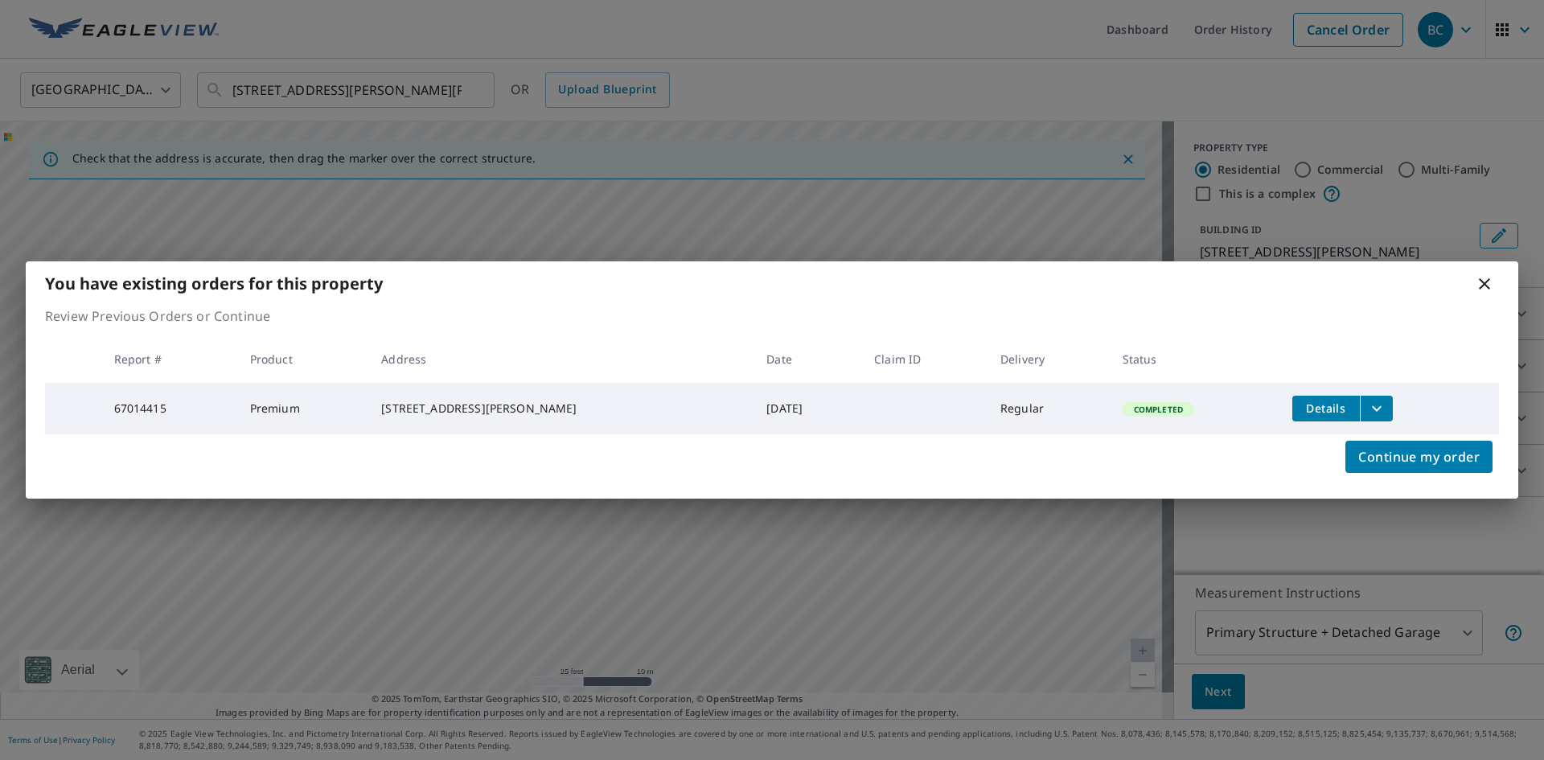
click at [1360, 406] on button "filesDropdownBtn-67014415" at bounding box center [1376, 409] width 33 height 26
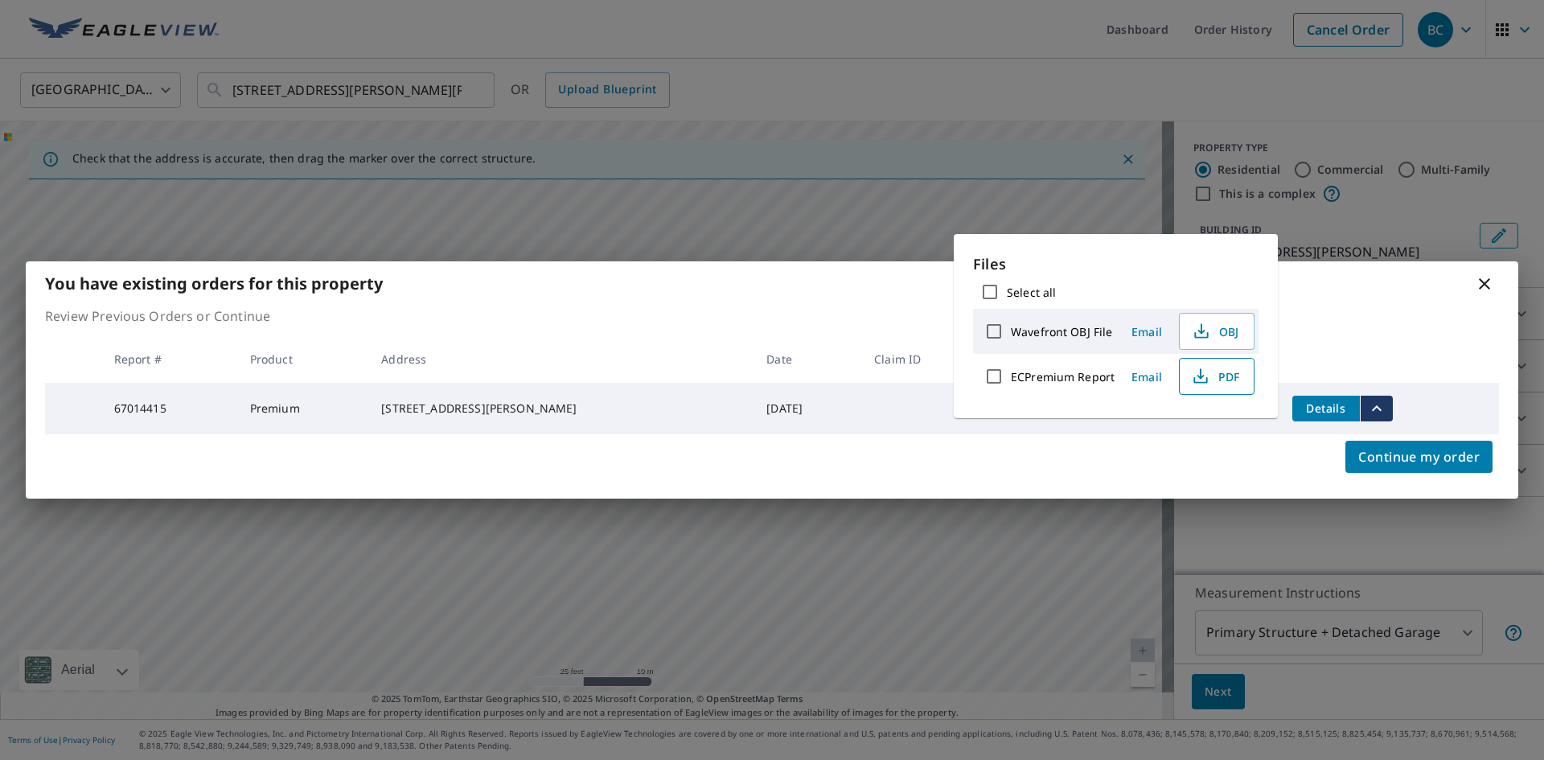
click at [1201, 379] on icon "button" at bounding box center [1200, 376] width 19 height 19
